Goal: Answer question/provide support

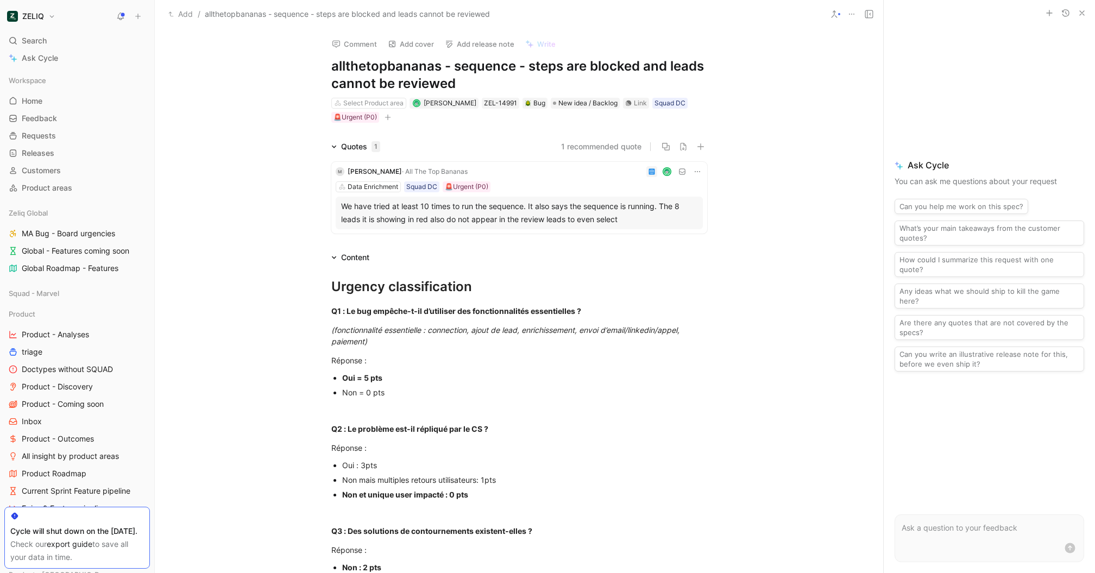
click at [427, 167] on body "ZELIQ Search ⌘ K Ask Cycle Workspace Home G then H Feedback G then F Requests G…" at bounding box center [547, 286] width 1095 height 573
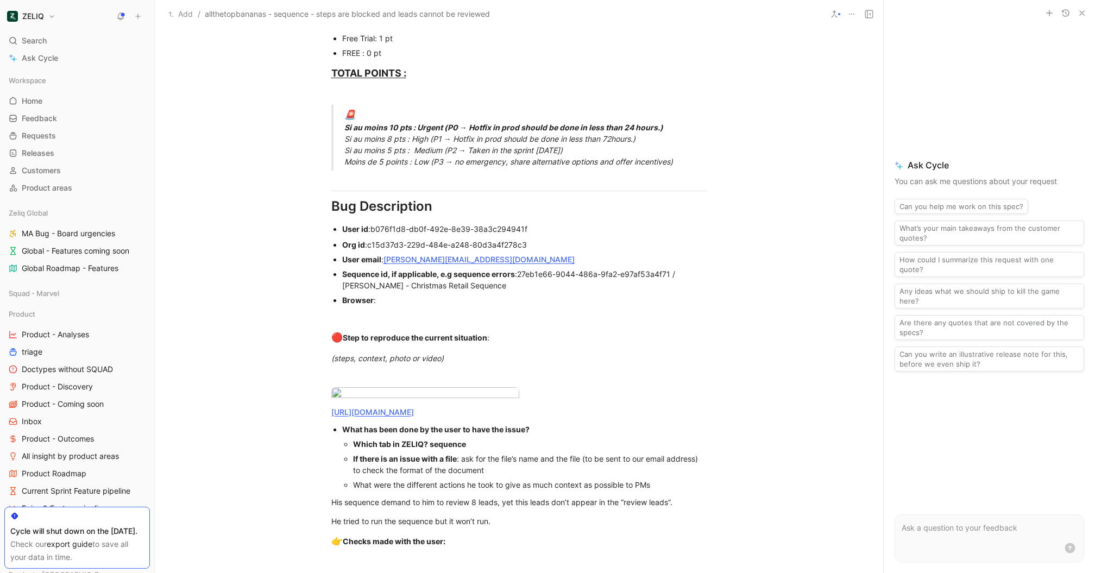
scroll to position [726, 0]
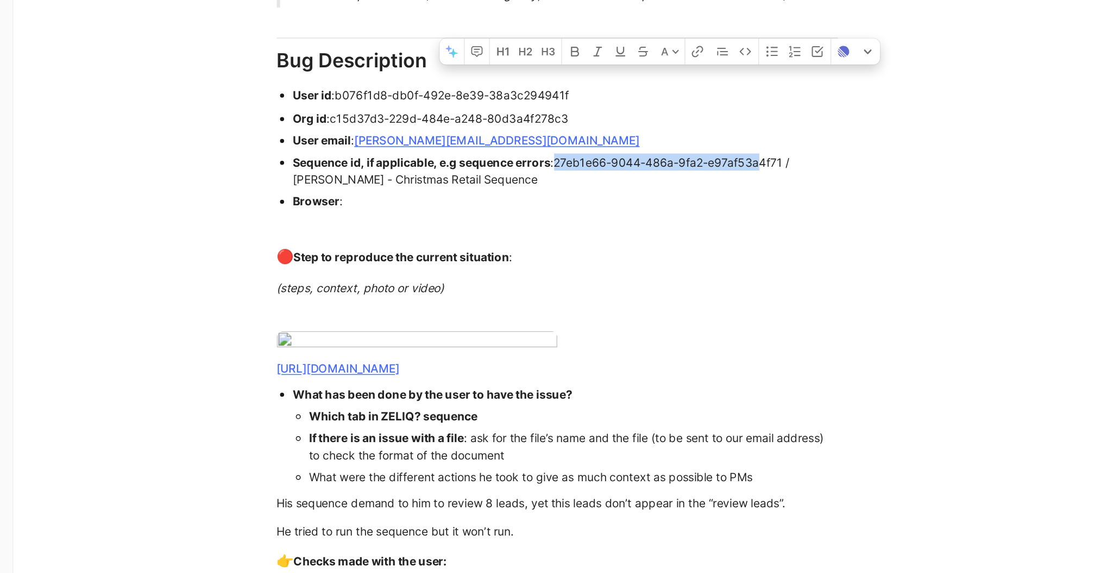
drag, startPoint x: 521, startPoint y: 190, endPoint x: 657, endPoint y: 197, distance: 136.5
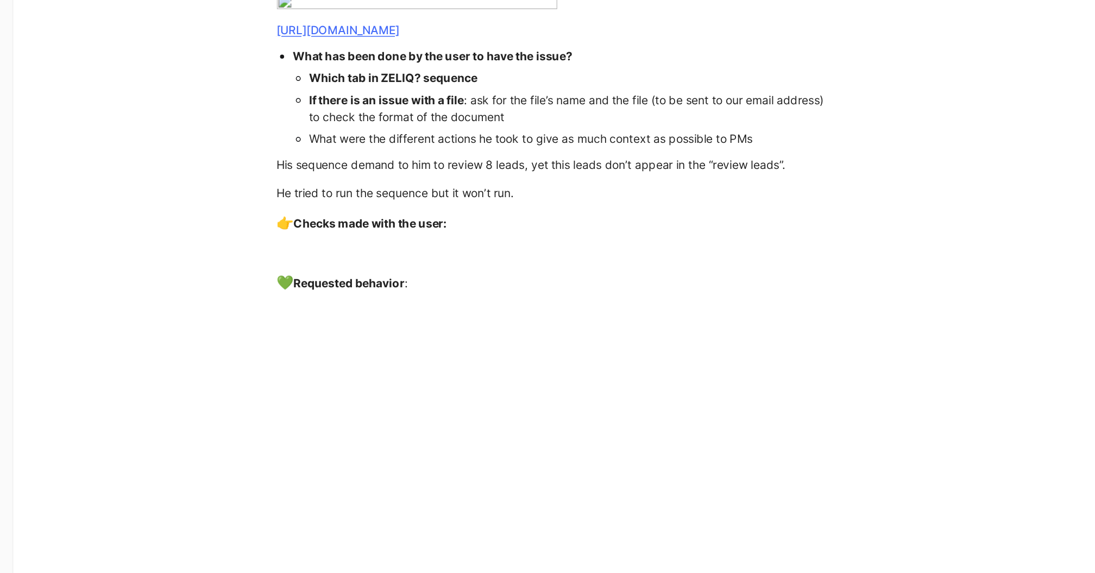
scroll to position [912, 0]
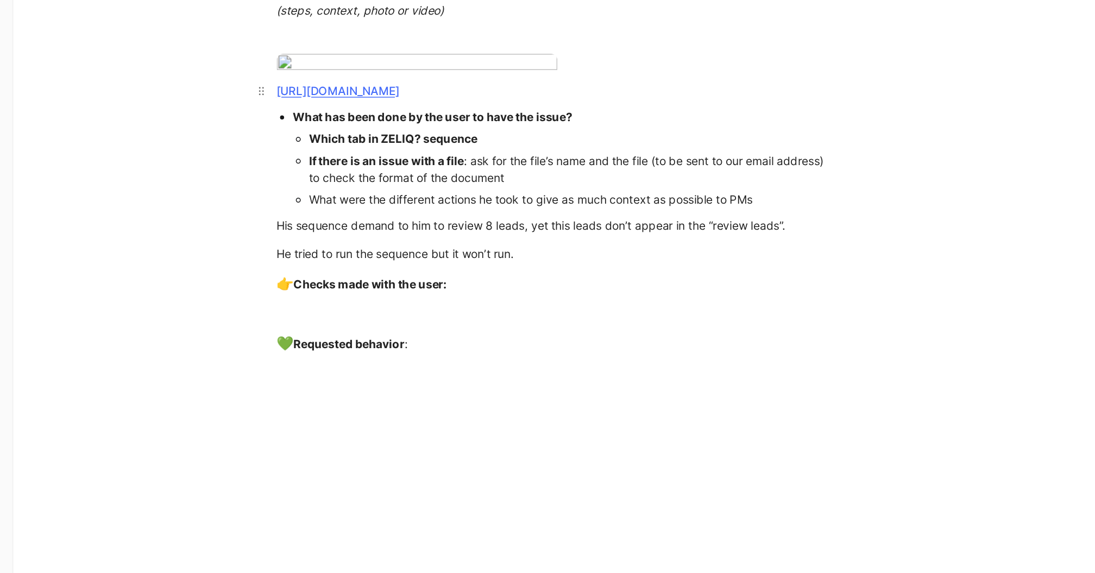
click at [439, 151] on div "[URL][DOMAIN_NAME]" at bounding box center [519, 145] width 376 height 11
click at [414, 150] on link "[URL][DOMAIN_NAME]" at bounding box center [372, 145] width 83 height 9
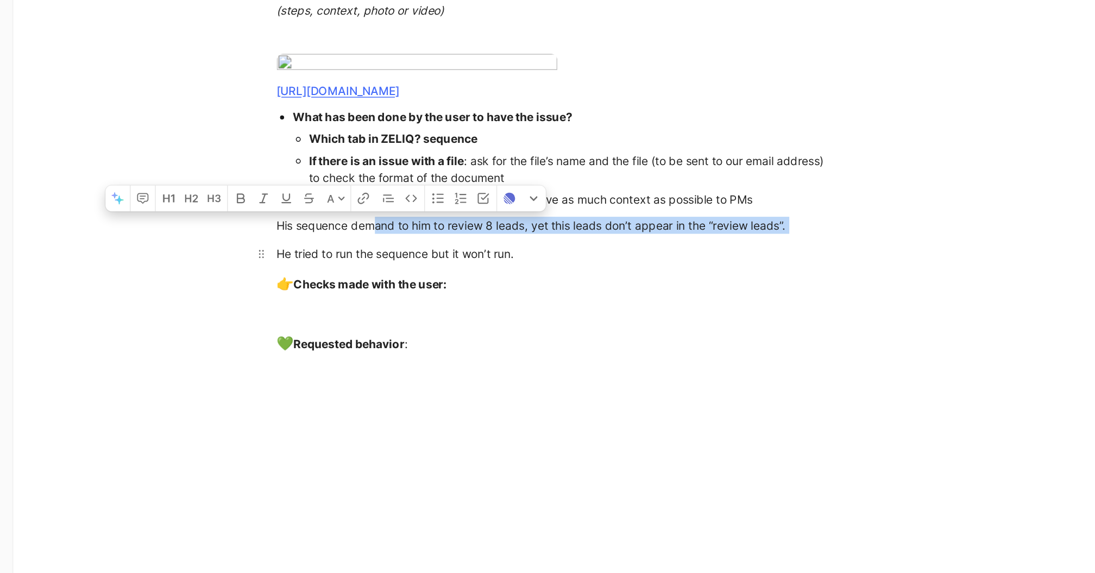
drag, startPoint x: 398, startPoint y: 295, endPoint x: 617, endPoint y: 302, distance: 219.5
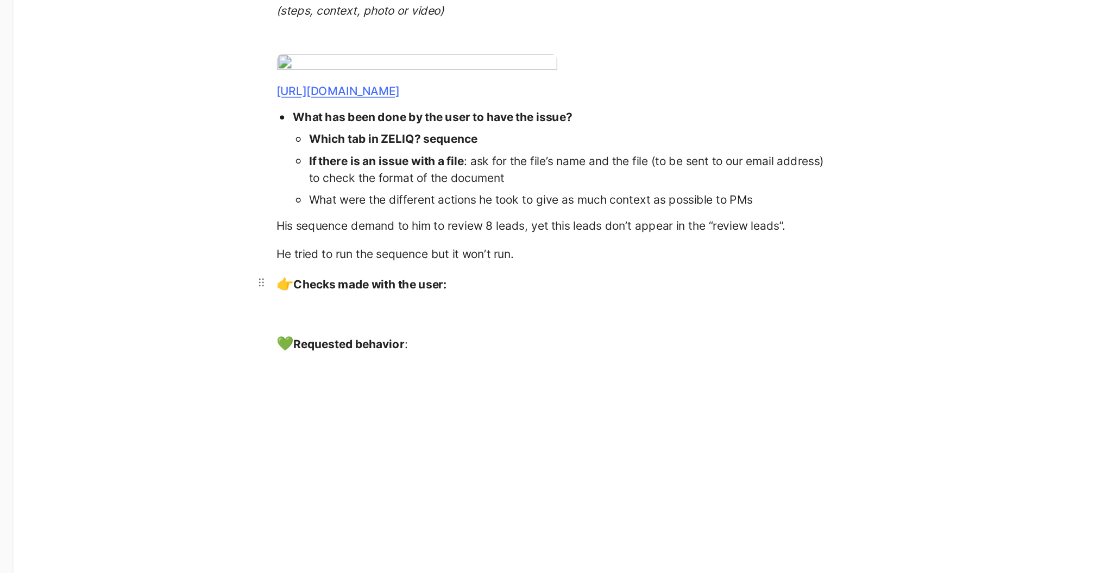
click at [568, 282] on div "👉 Checks made with the user:" at bounding box center [519, 275] width 376 height 14
drag, startPoint x: 472, startPoint y: 291, endPoint x: 482, endPoint y: 291, distance: 9.8
click at [482, 242] on div "His sequence demand to him to review 8 leads, yet this leads don’t appear in th…" at bounding box center [519, 235] width 376 height 11
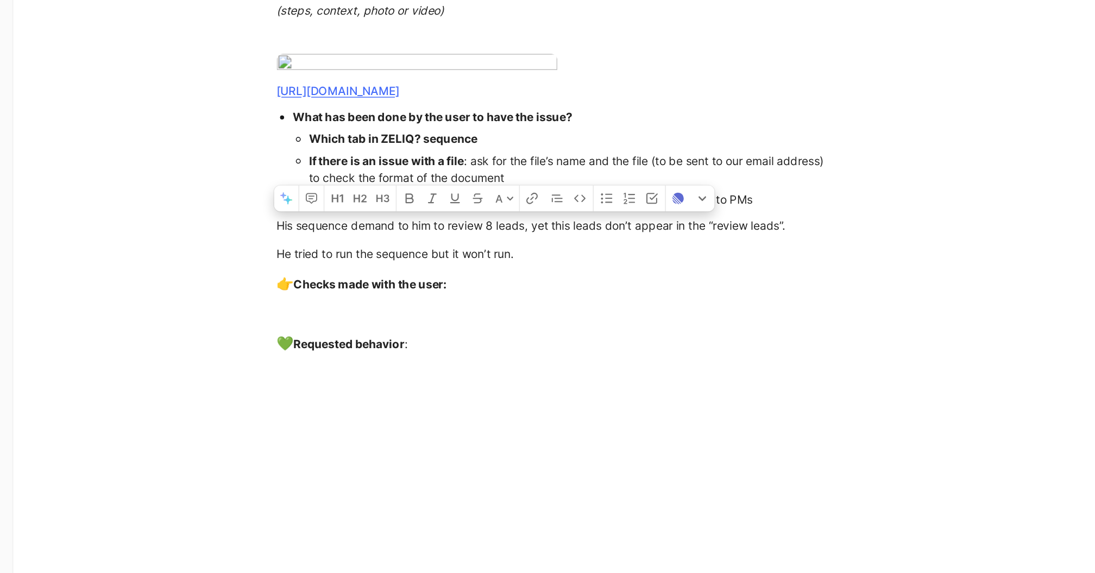
click at [550, 301] on div at bounding box center [519, 294] width 376 height 11
click at [547, 261] on div "He tried to run the sequence but it won’t run." at bounding box center [519, 254] width 376 height 11
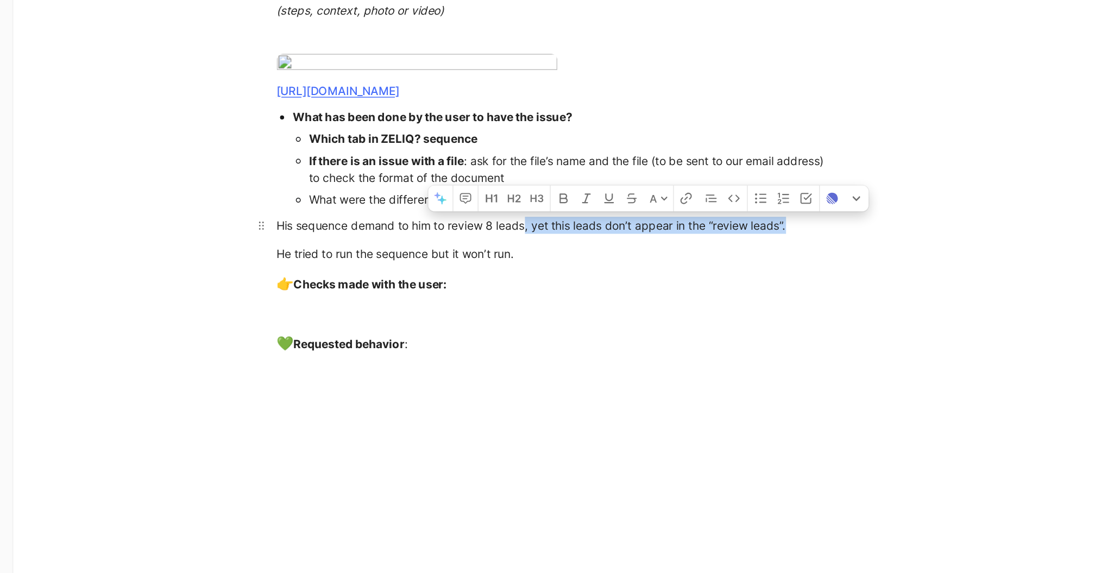
drag, startPoint x: 498, startPoint y: 296, endPoint x: 675, endPoint y: 298, distance: 177.0
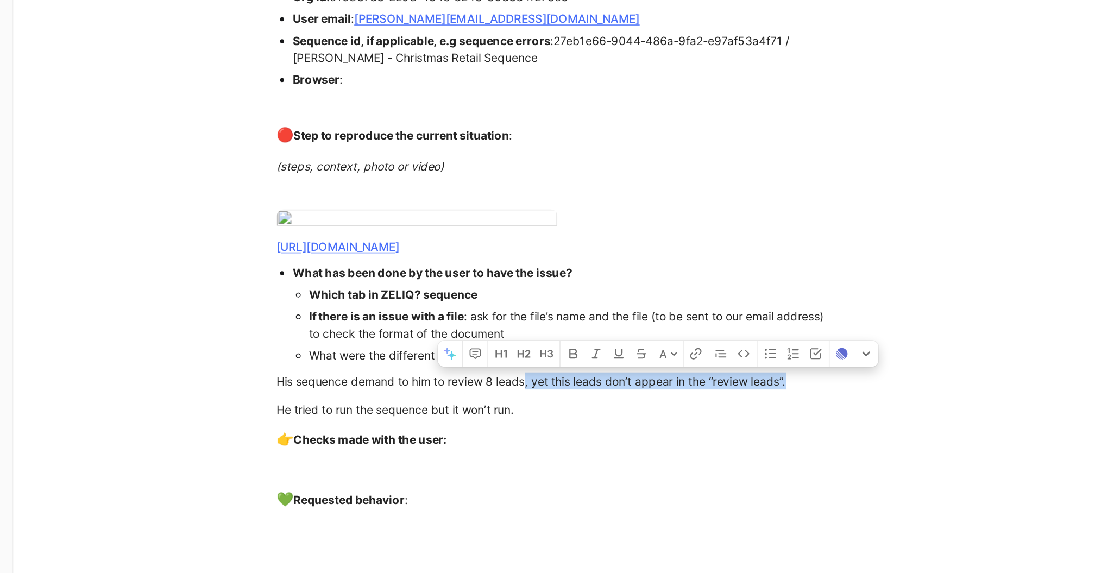
scroll to position [847, 0]
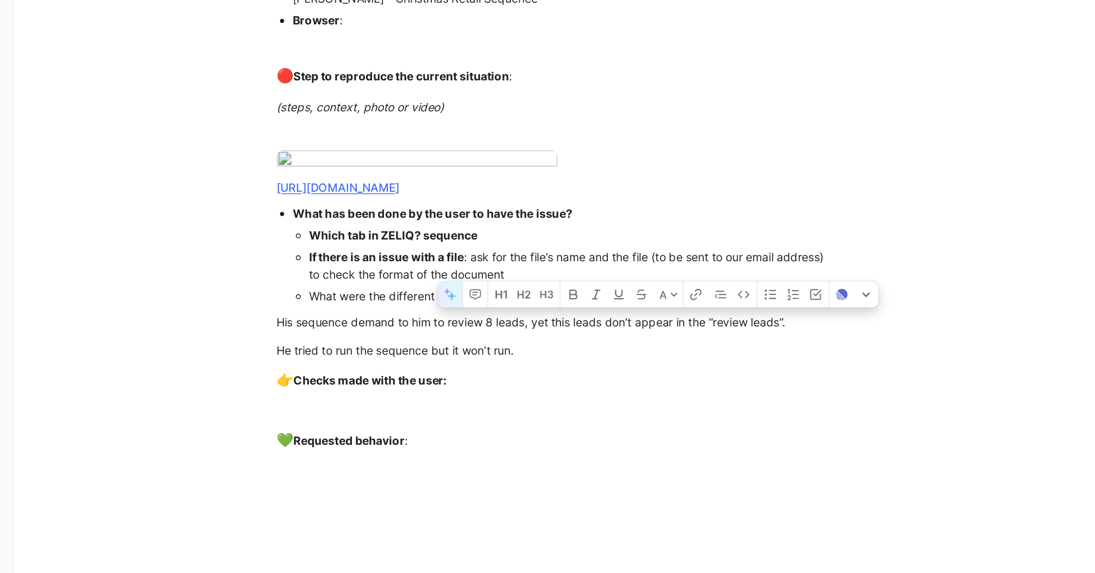
click at [453, 291] on button "button" at bounding box center [447, 282] width 16 height 17
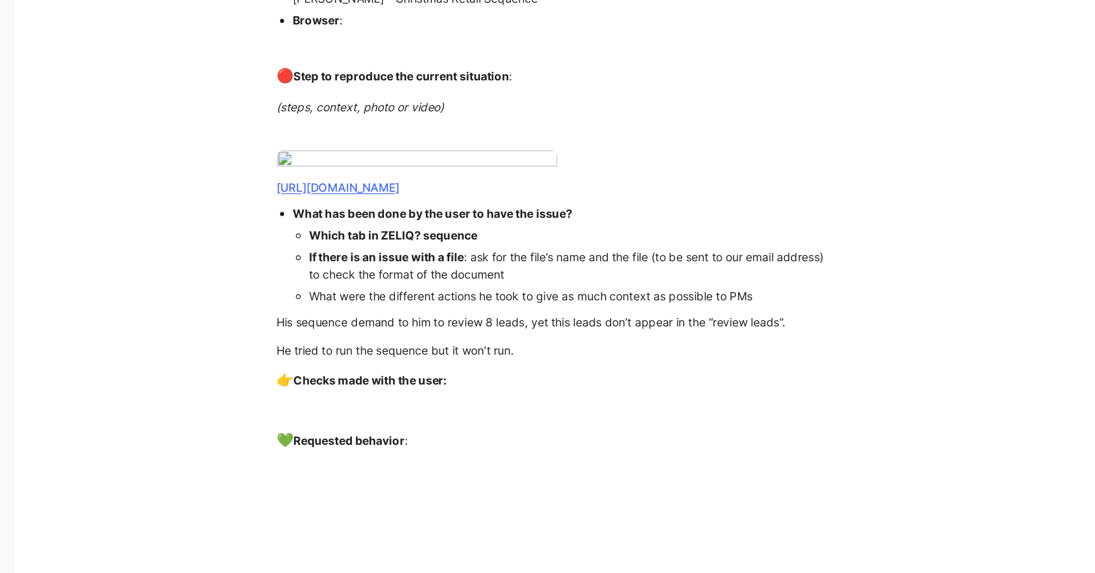
click at [455, 325] on div "He tried to run the sequence but it won’t run." at bounding box center [519, 319] width 376 height 11
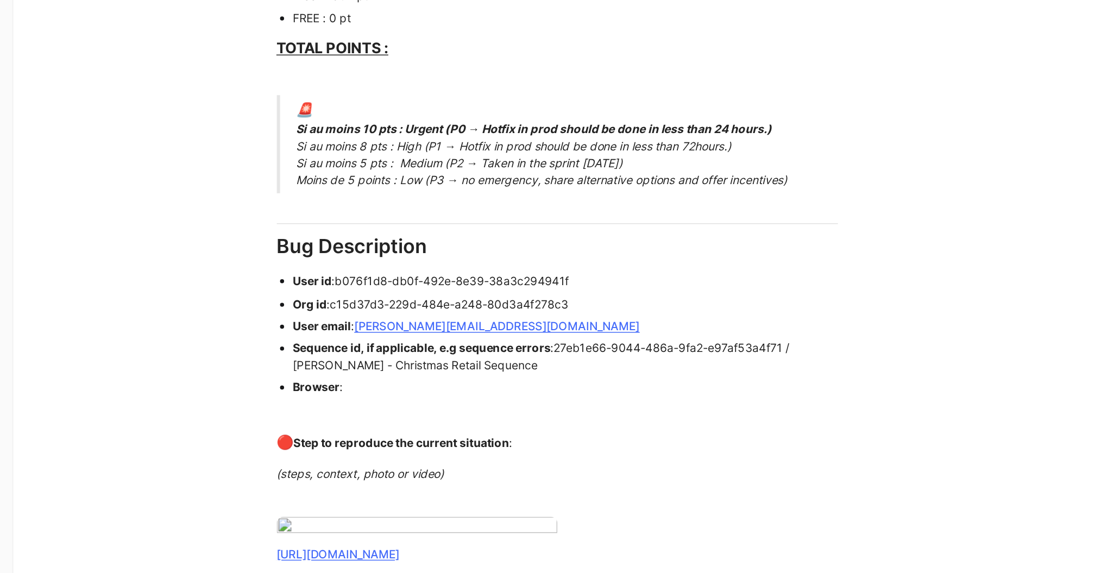
scroll to position [602, 0]
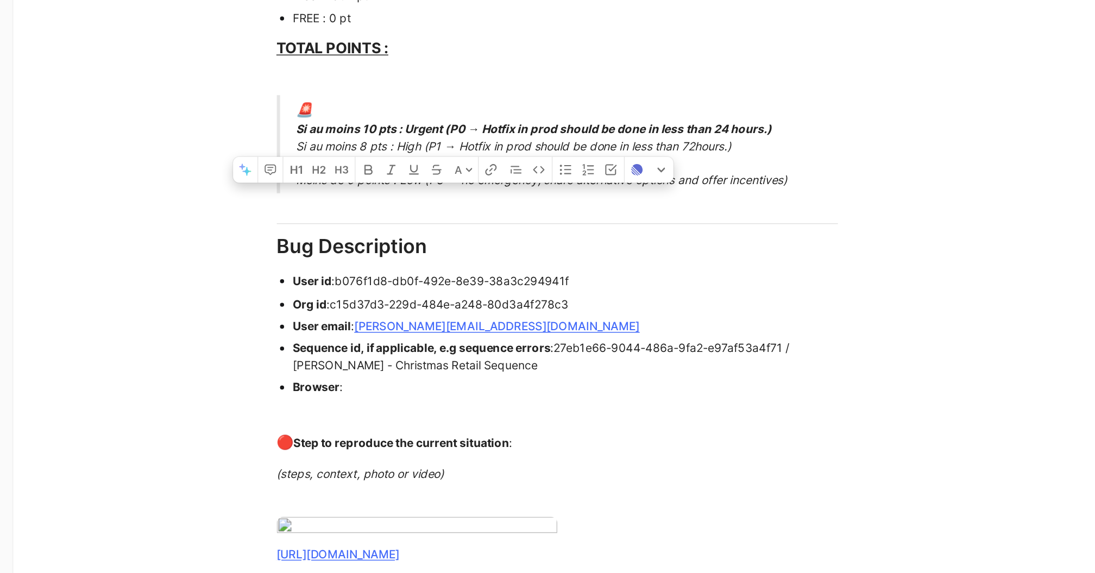
drag, startPoint x: 530, startPoint y: 270, endPoint x: 373, endPoint y: 269, distance: 156.9
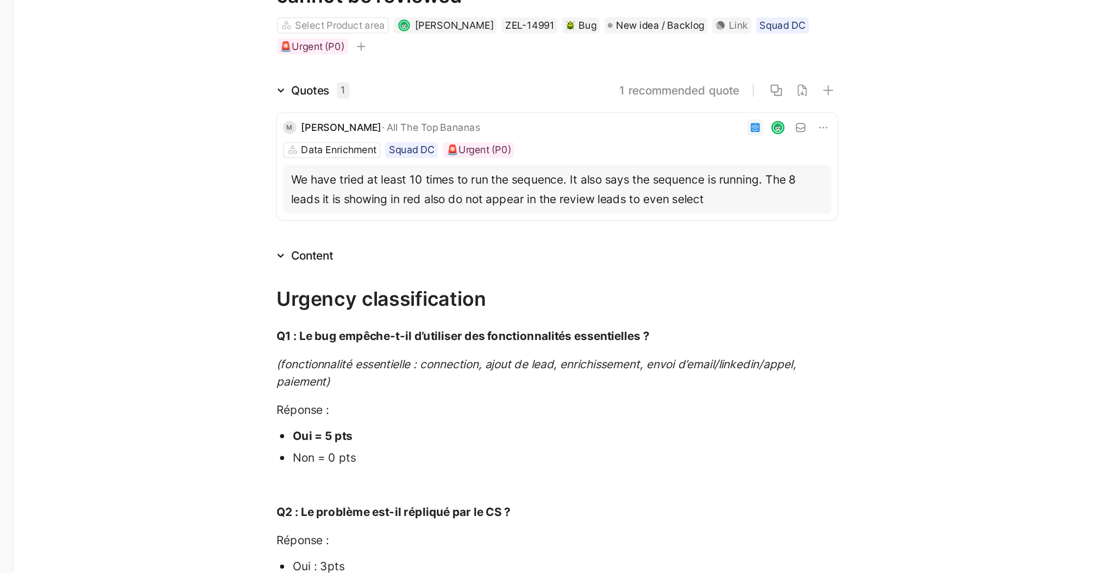
scroll to position [0, 0]
